Goal: Transaction & Acquisition: Purchase product/service

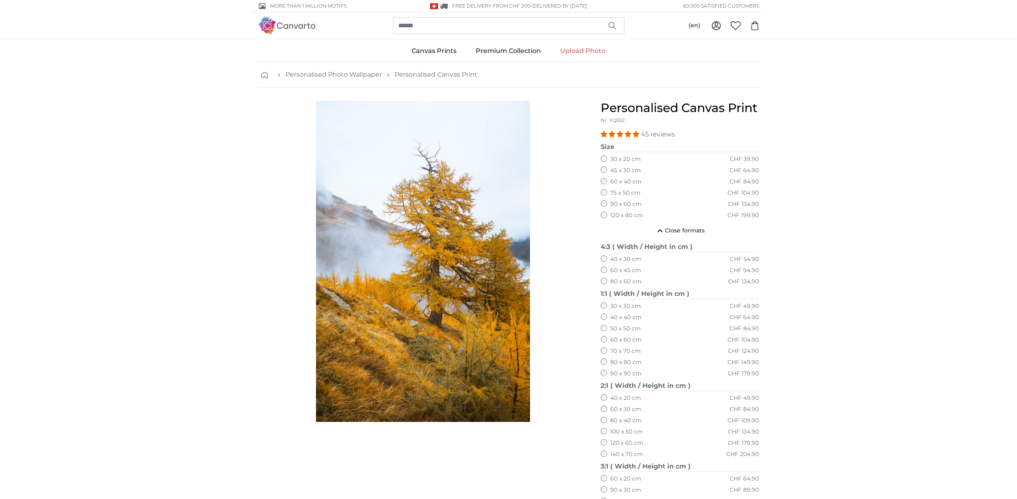
click at [577, 45] on link "Upload Photo" at bounding box center [582, 51] width 65 height 21
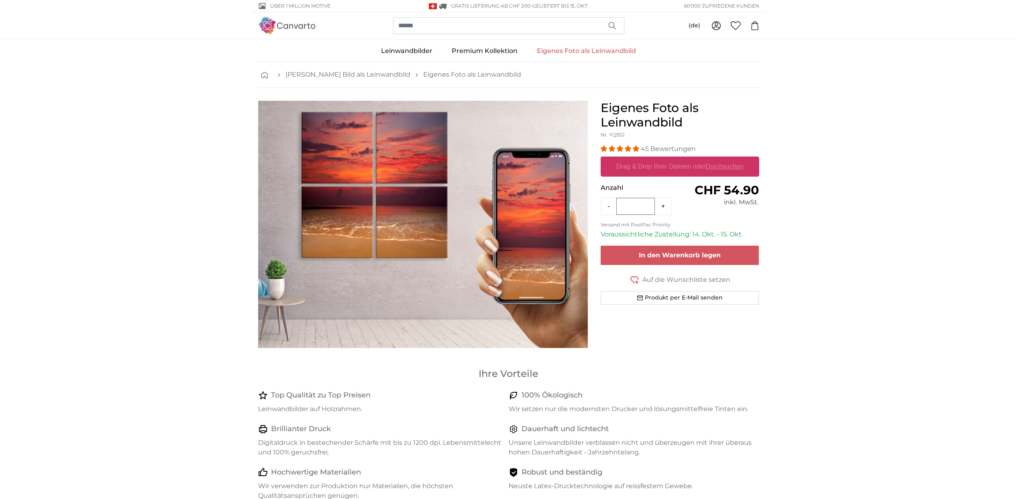
select select "**"
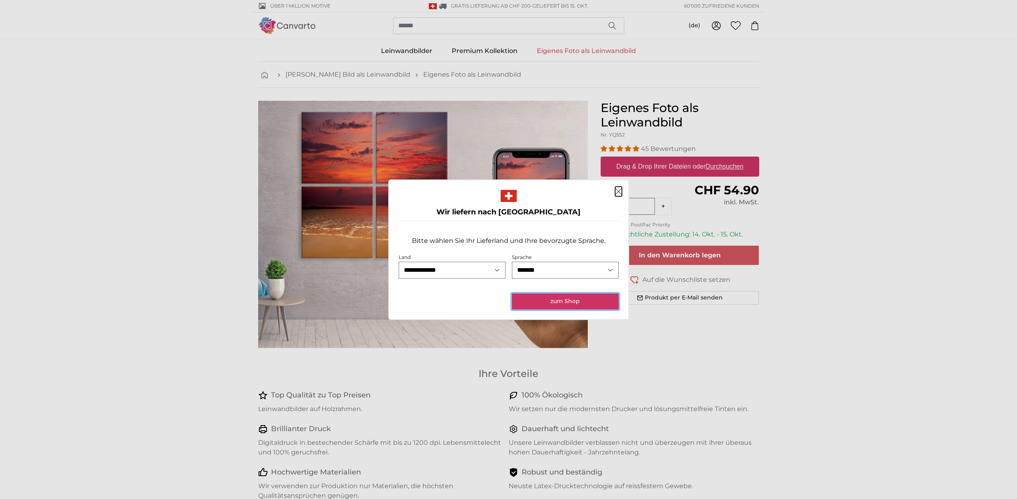
click at [553, 301] on button "zum Shop" at bounding box center [565, 301] width 106 height 16
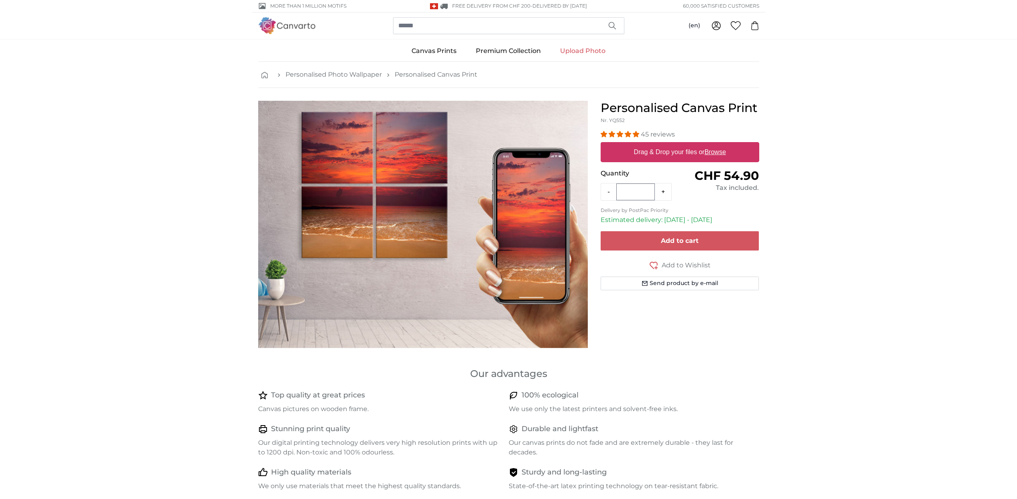
click at [722, 151] on u "Browse" at bounding box center [715, 152] width 21 height 7
click at [722, 145] on input "Drag & Drop your files or Browse" at bounding box center [680, 143] width 159 height 2
type input "**********"
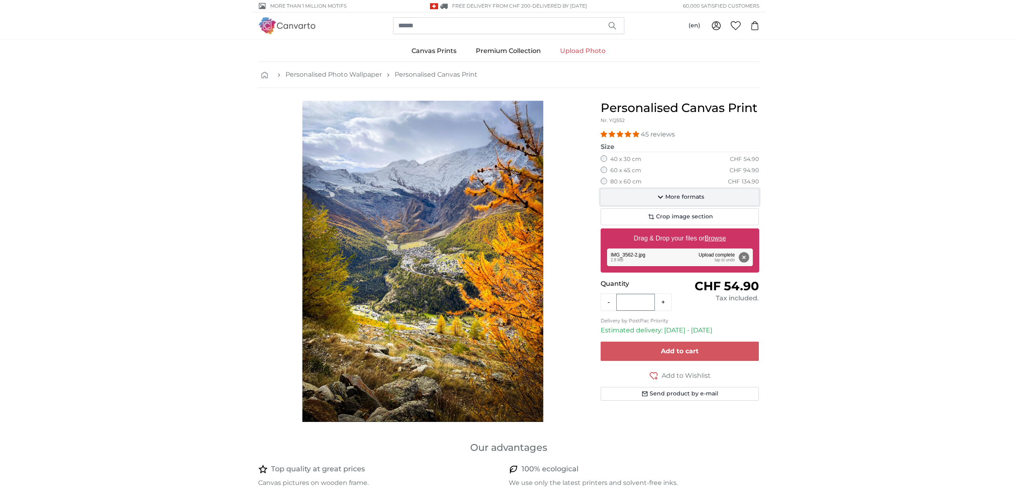
click at [685, 198] on span "More formats" at bounding box center [684, 197] width 39 height 8
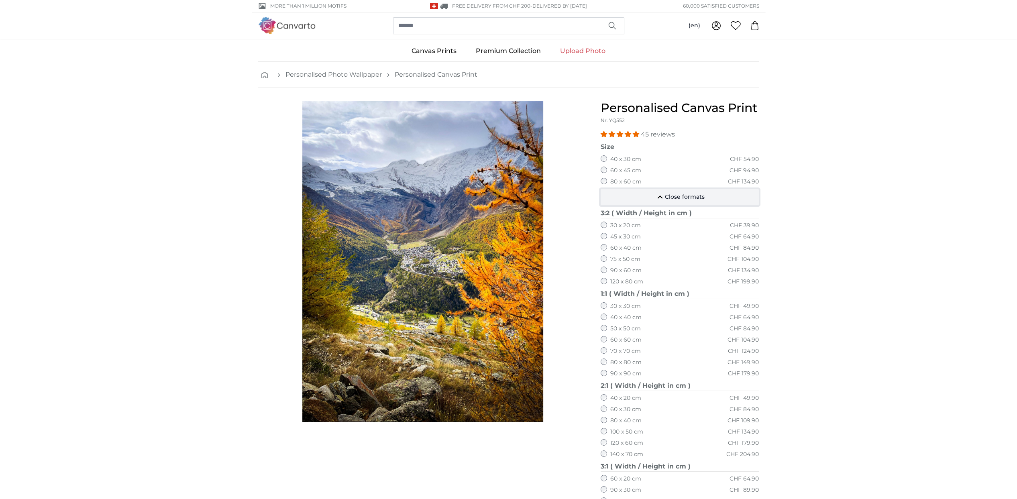
click at [672, 194] on span "Close formats" at bounding box center [685, 197] width 40 height 8
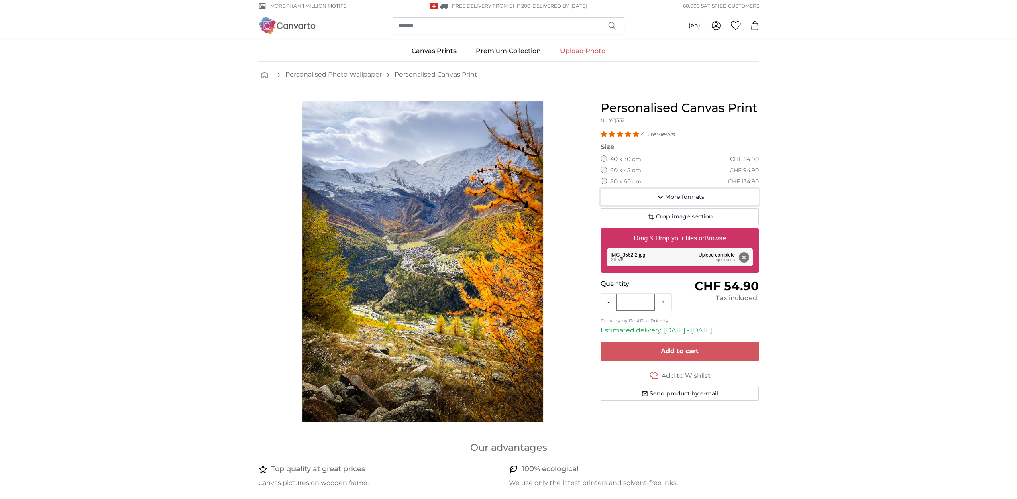
click at [672, 194] on span "More formats" at bounding box center [684, 197] width 39 height 8
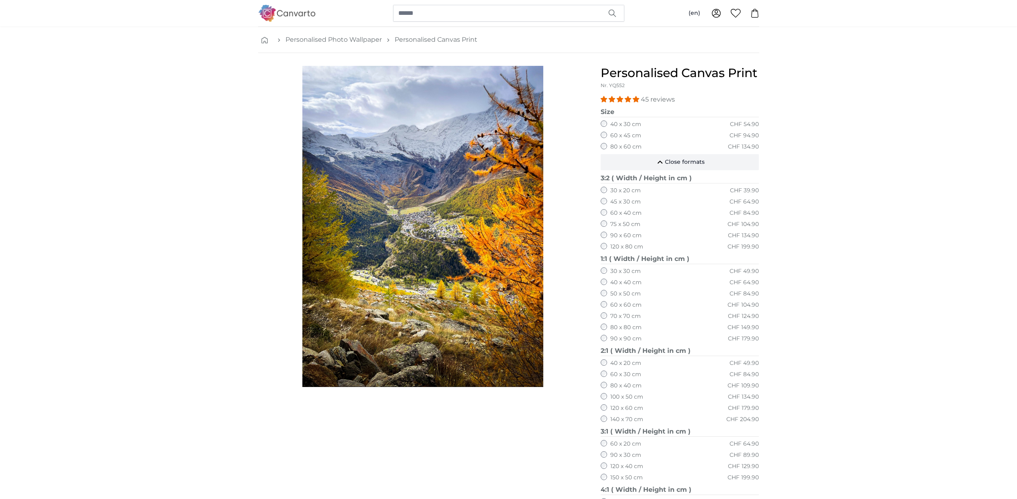
scroll to position [32, 0]
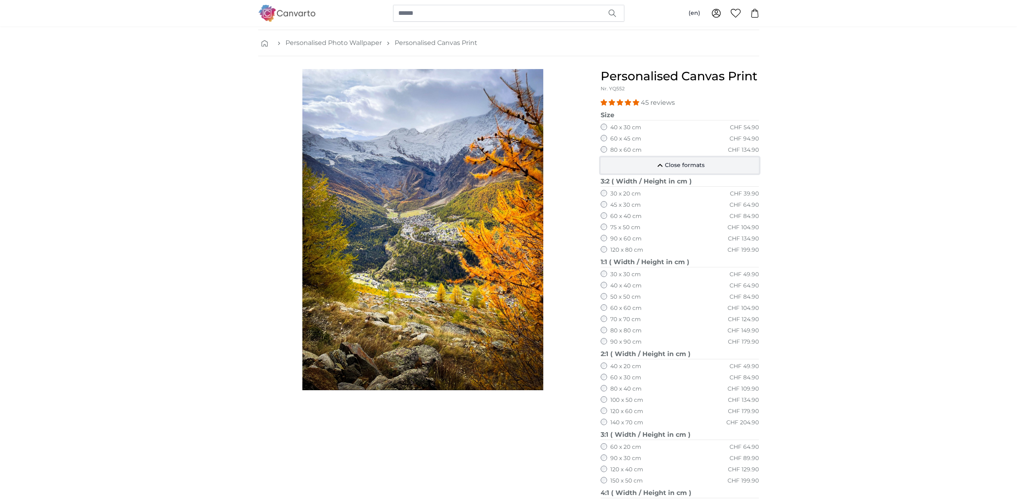
click at [675, 169] on span "Close formats" at bounding box center [685, 165] width 40 height 8
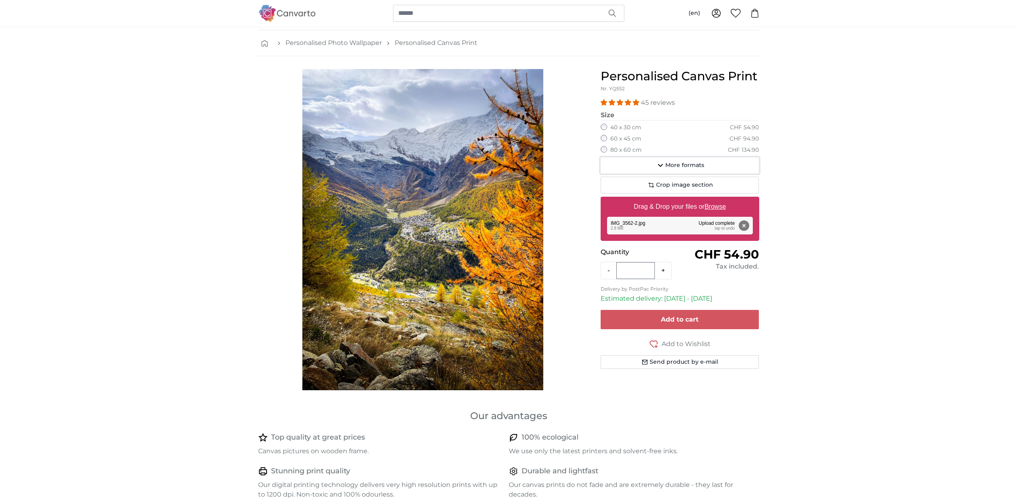
click at [675, 169] on span "More formats" at bounding box center [684, 165] width 39 height 8
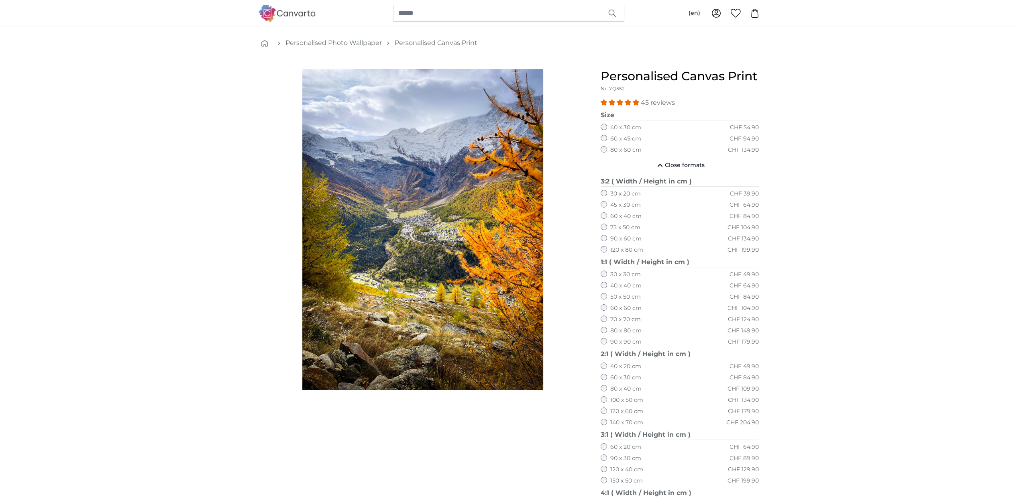
click at [630, 250] on label "120 x 80 cm" at bounding box center [626, 250] width 33 height 8
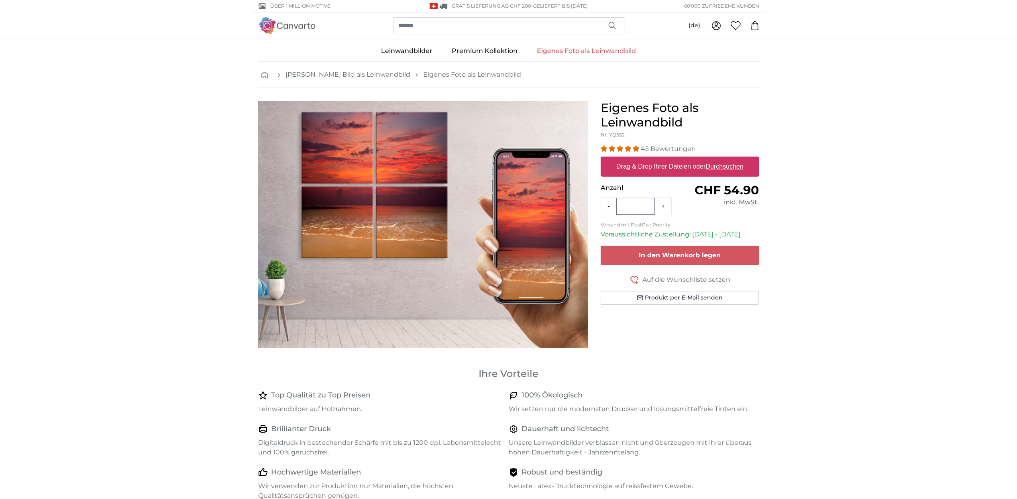
click at [725, 166] on u "Durchsuchen" at bounding box center [724, 166] width 38 height 7
click at [725, 159] on input "Drag & Drop Ihrer Dateien oder Durchsuchen" at bounding box center [680, 158] width 159 height 2
type input "**********"
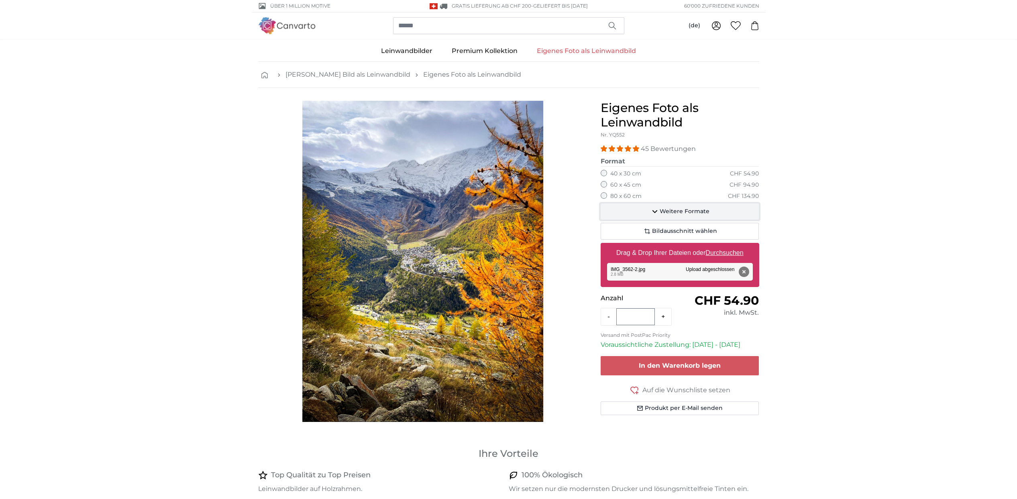
click at [701, 214] on span "Weitere Formate" at bounding box center [685, 212] width 50 height 8
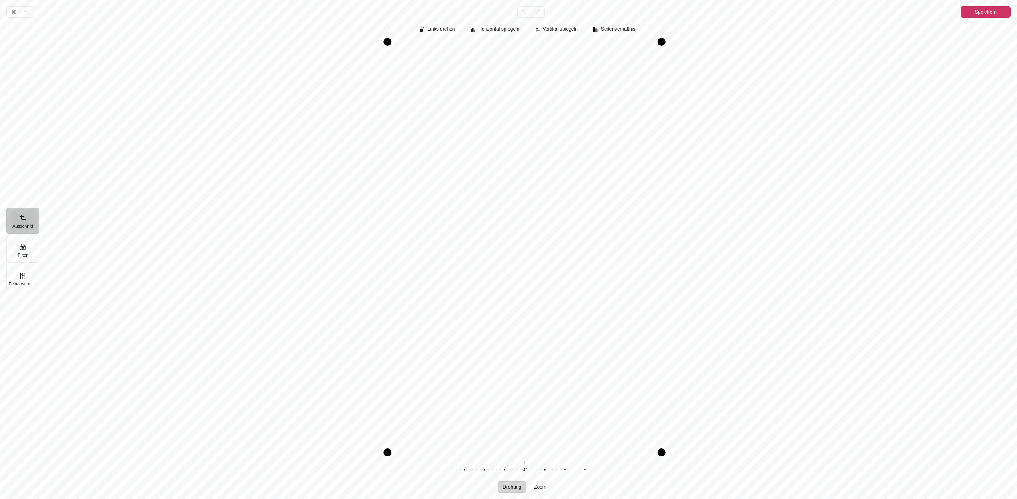
click at [987, 15] on span "Speichern" at bounding box center [986, 12] width 22 height 10
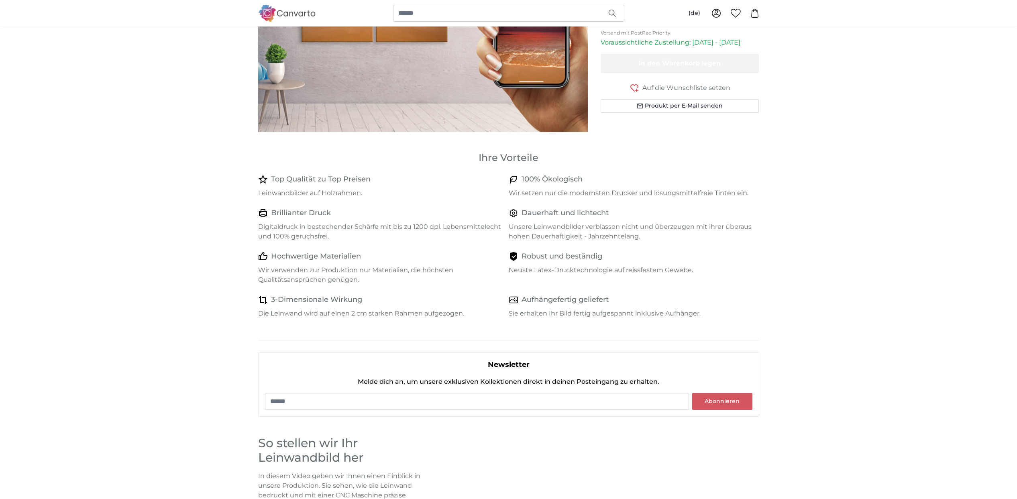
scroll to position [279, 0]
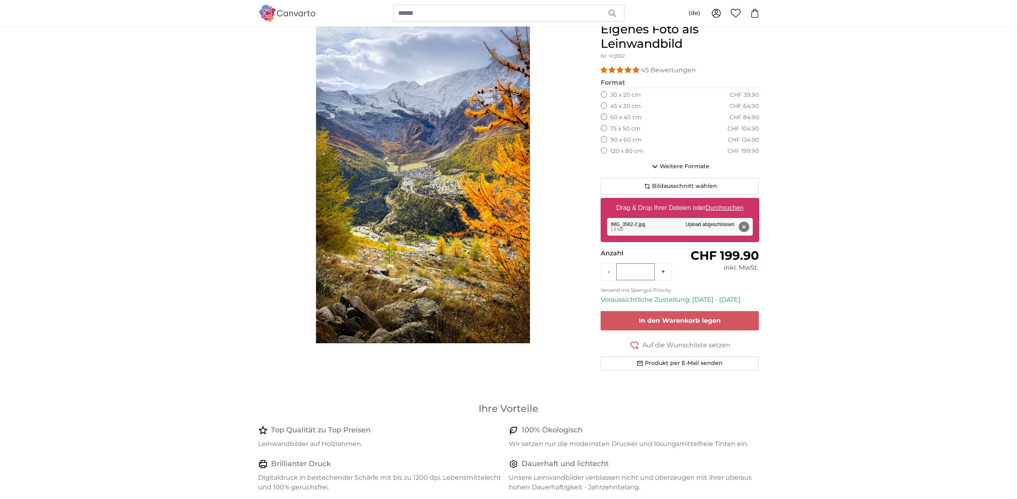
scroll to position [12, 0]
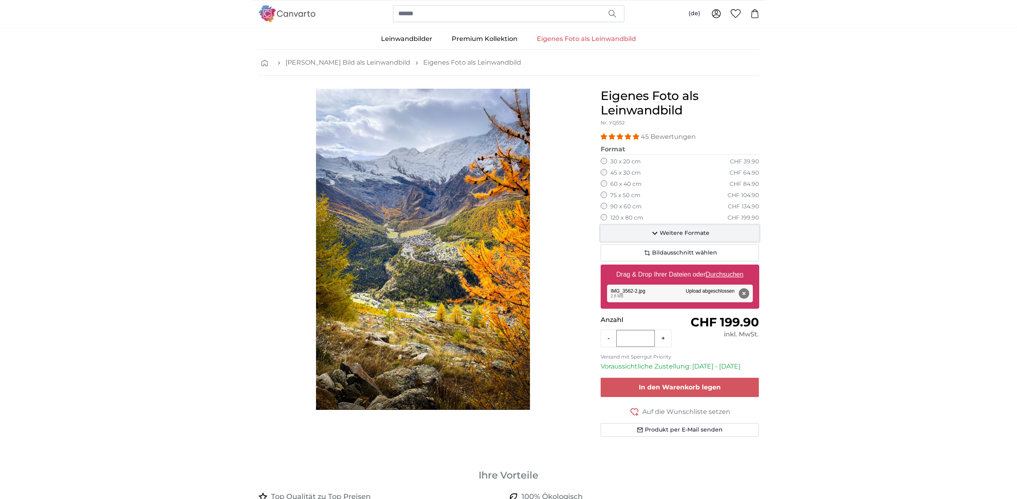
click at [687, 232] on span "Weitere Formate" at bounding box center [685, 233] width 50 height 8
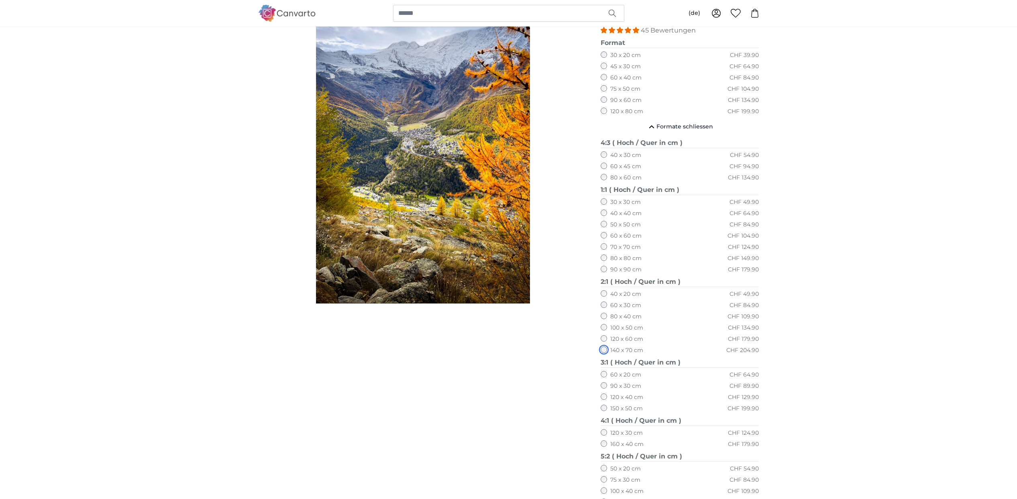
scroll to position [119, 0]
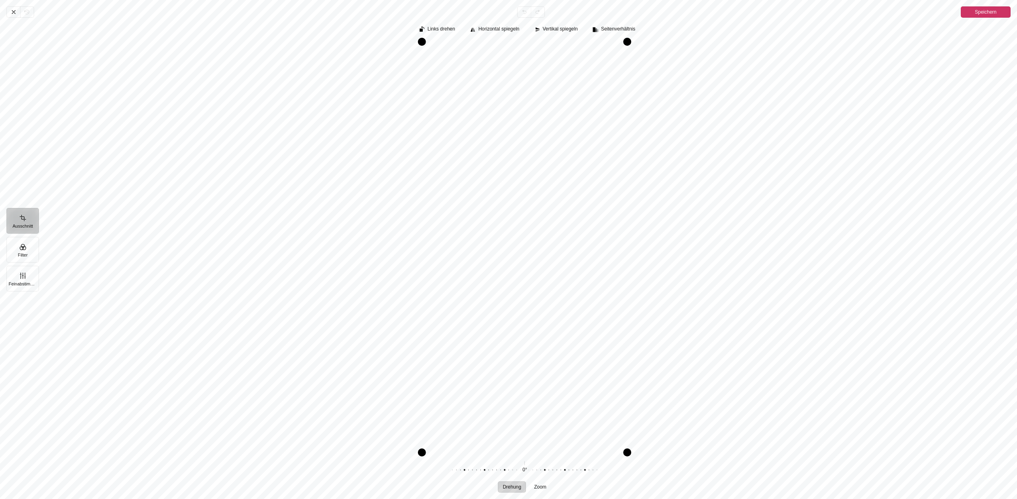
click at [974, 11] on button "Speichern" at bounding box center [986, 11] width 50 height 11
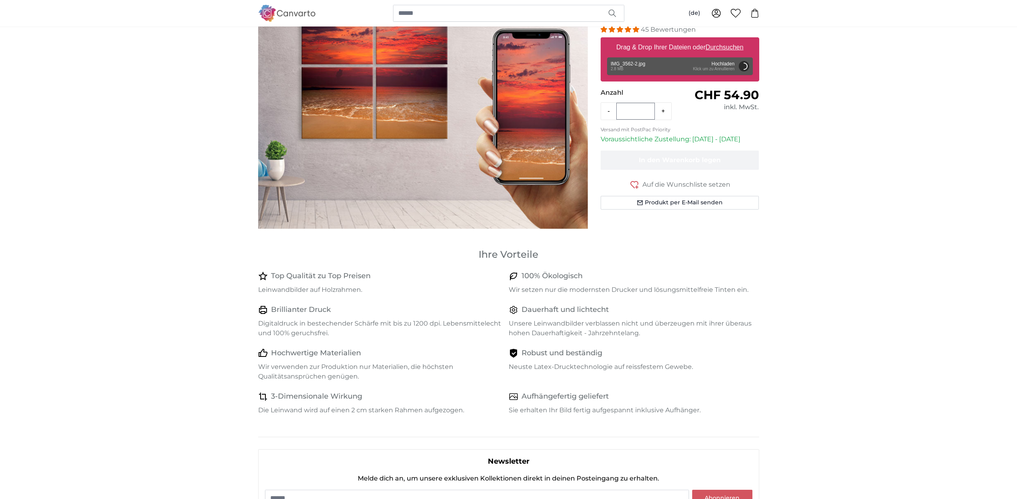
scroll to position [119, 0]
